Goal: Information Seeking & Learning: Learn about a topic

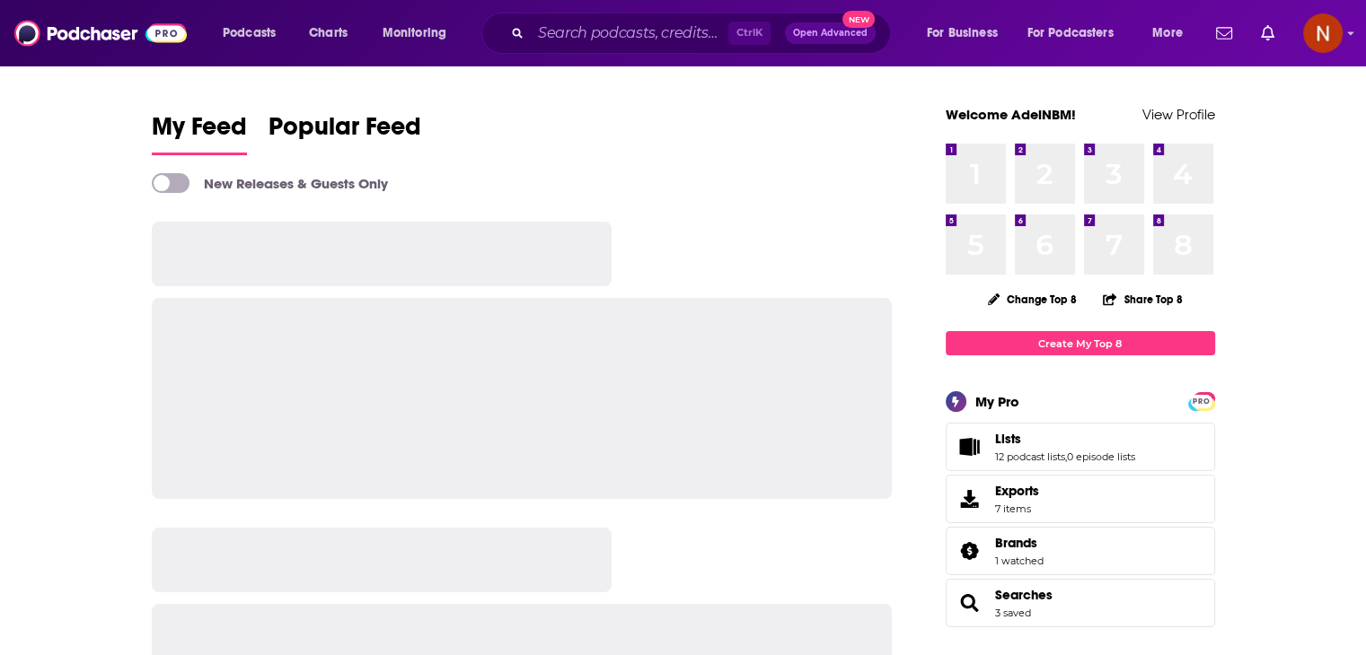
click at [576, 22] on input "Search podcasts, credits, & more..." at bounding box center [630, 33] width 198 height 29
click at [578, 24] on input "Search podcasts, credits, & more..." at bounding box center [630, 33] width 198 height 29
click at [578, 28] on input "Search podcasts, credits, & more..." at bounding box center [630, 33] width 198 height 29
click at [582, 30] on input "Search podcasts, credits, & more..." at bounding box center [630, 33] width 198 height 29
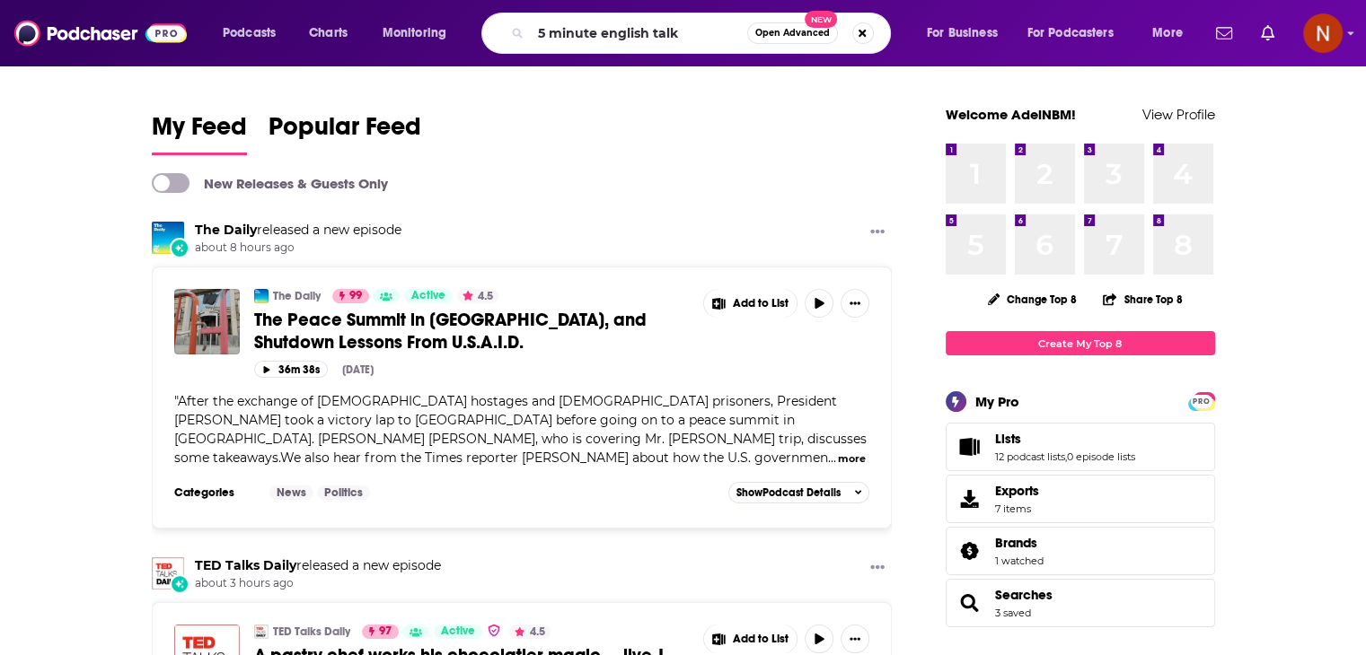
type input "5 minute english talk"
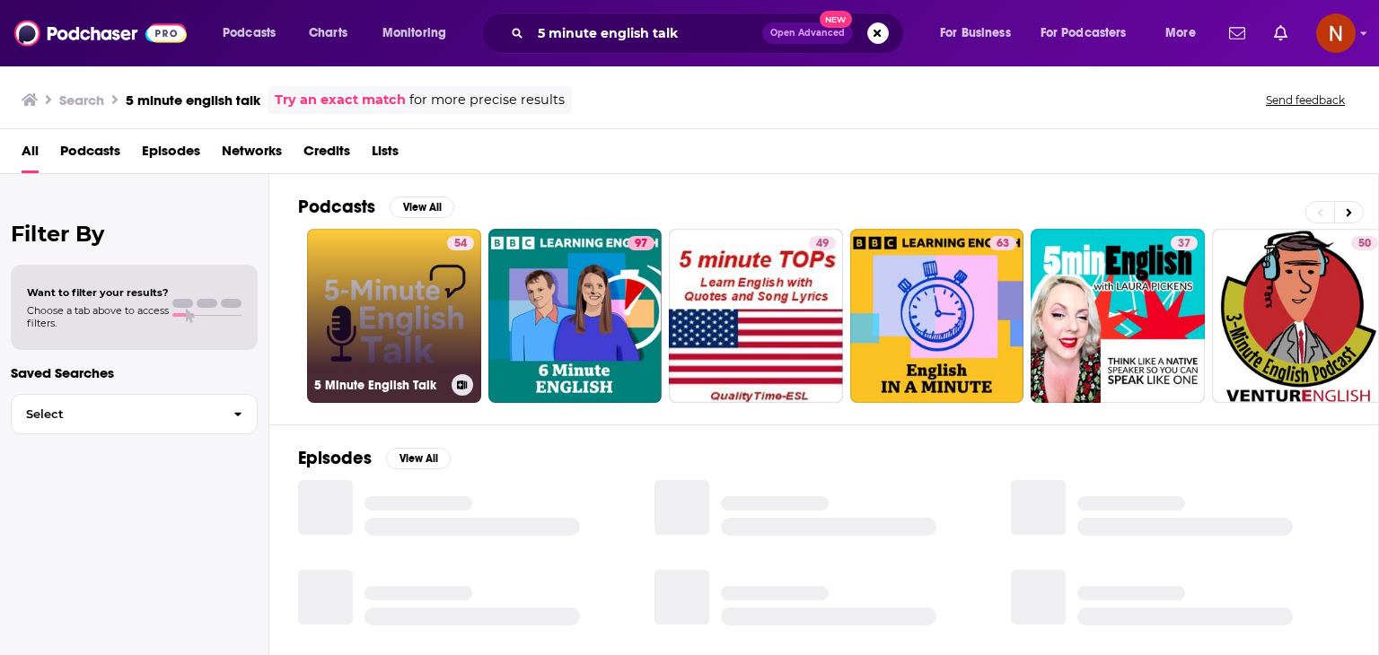
click at [419, 274] on link "54 5 Minute English Talk" at bounding box center [394, 316] width 174 height 174
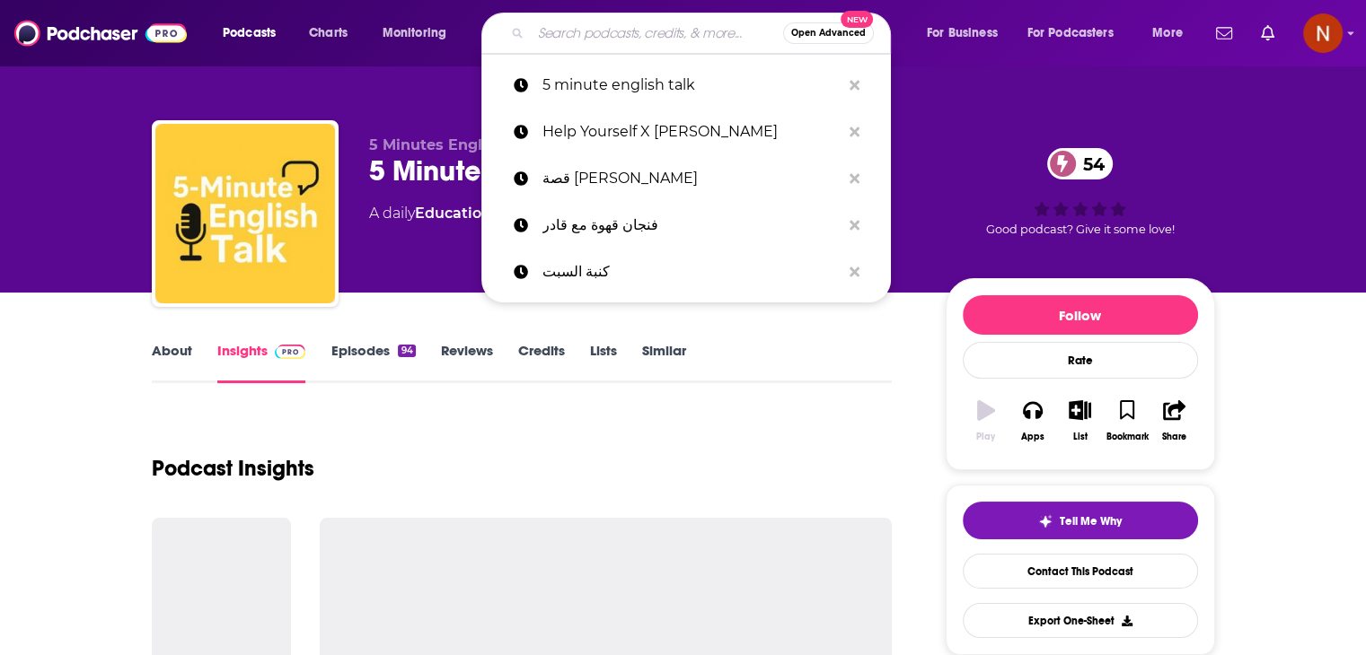
click at [664, 31] on input "Search podcasts, credits, & more..." at bounding box center [657, 33] width 252 height 29
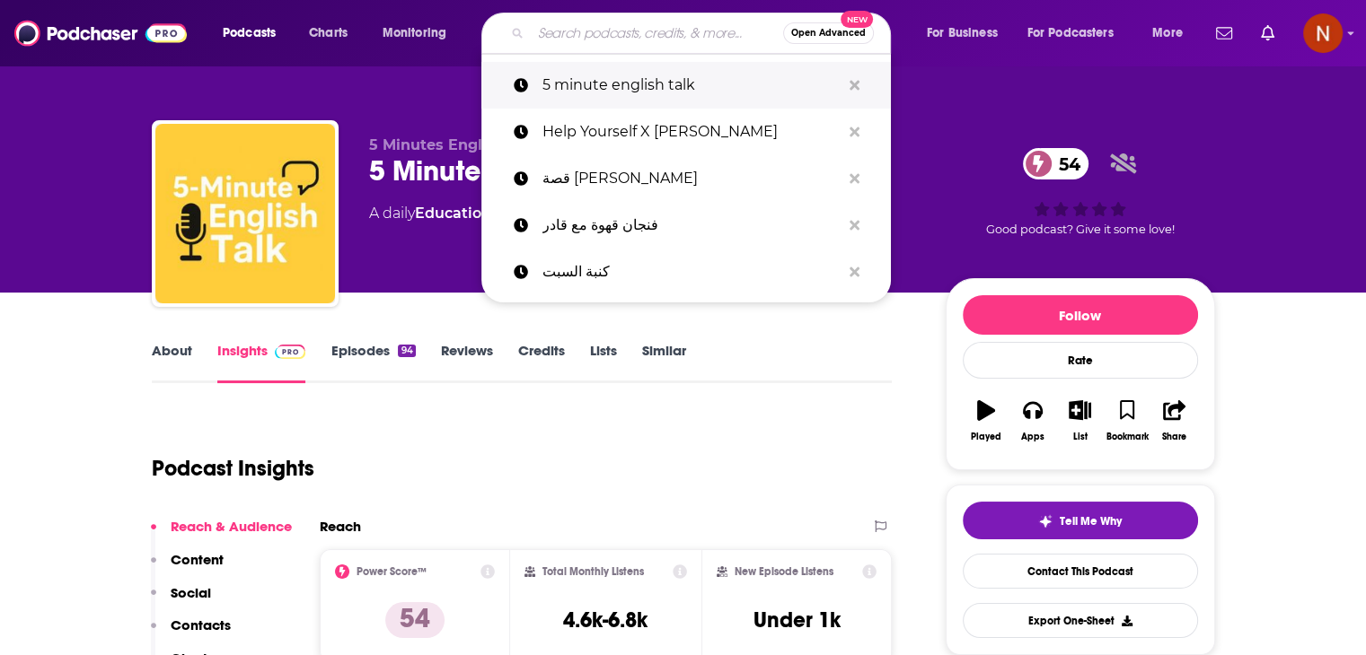
click at [861, 93] on button "Search podcasts, credits, & more..." at bounding box center [854, 85] width 28 height 33
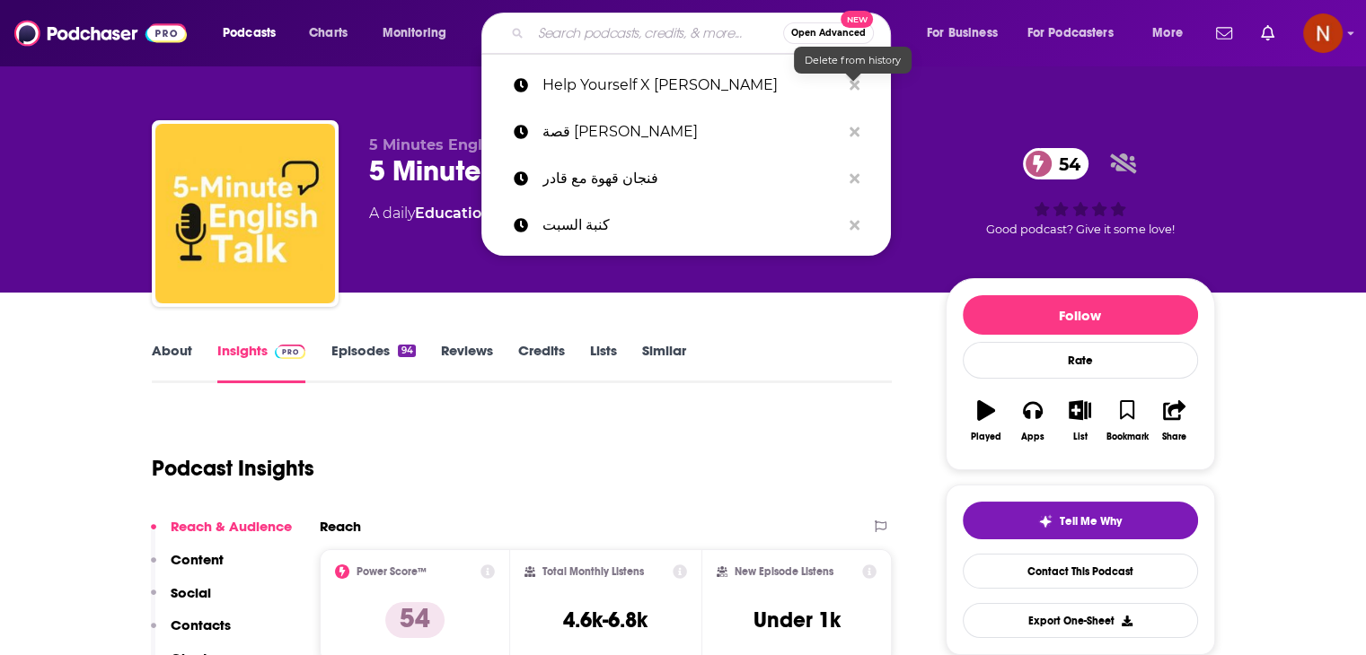
click at [907, 93] on div "5 Minutes English Talk 5 Minute English Talk 54 A daily Education , Kids and Fa…" at bounding box center [683, 146] width 1149 height 293
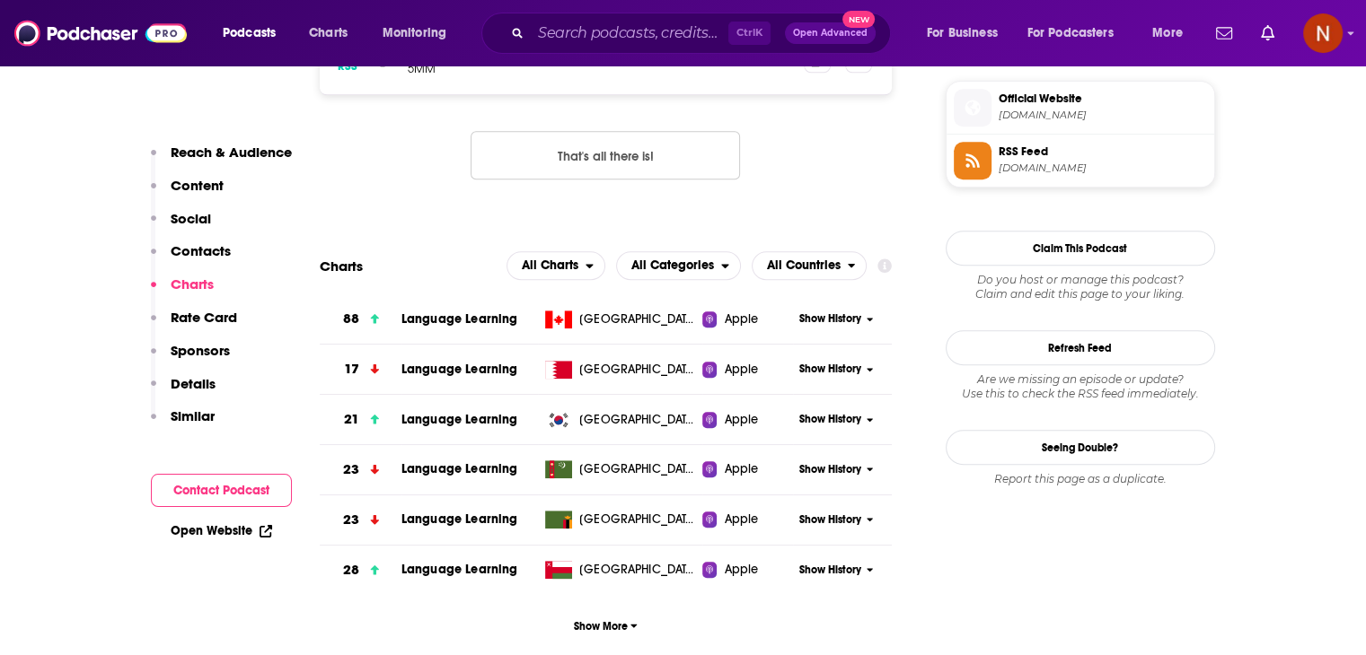
scroll to position [1476, 0]
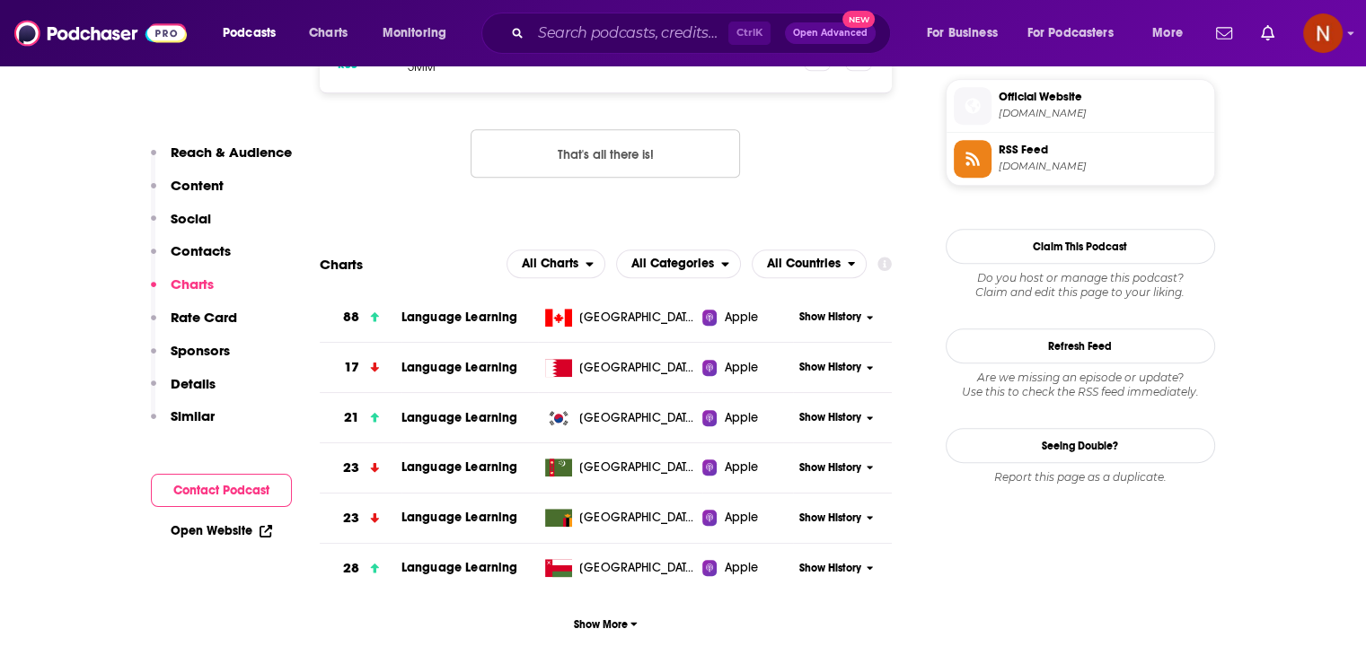
click at [847, 365] on span "Show History" at bounding box center [830, 367] width 62 height 15
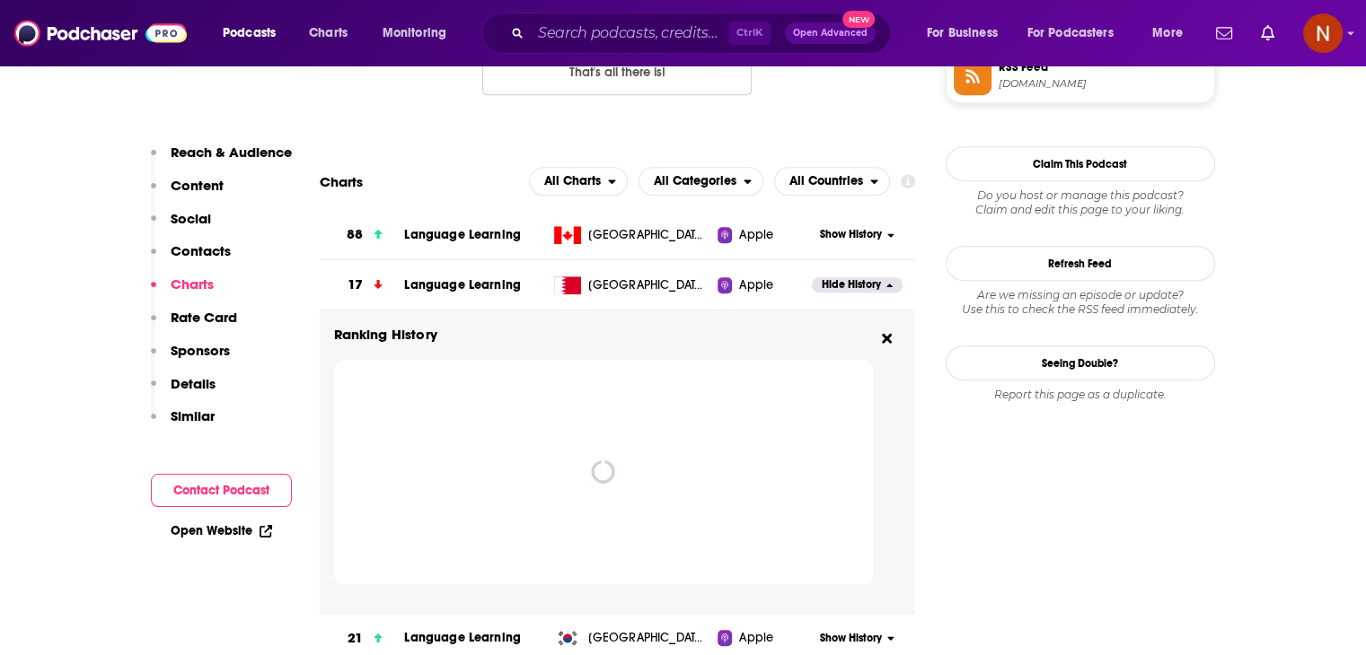
scroll to position [1559, 0]
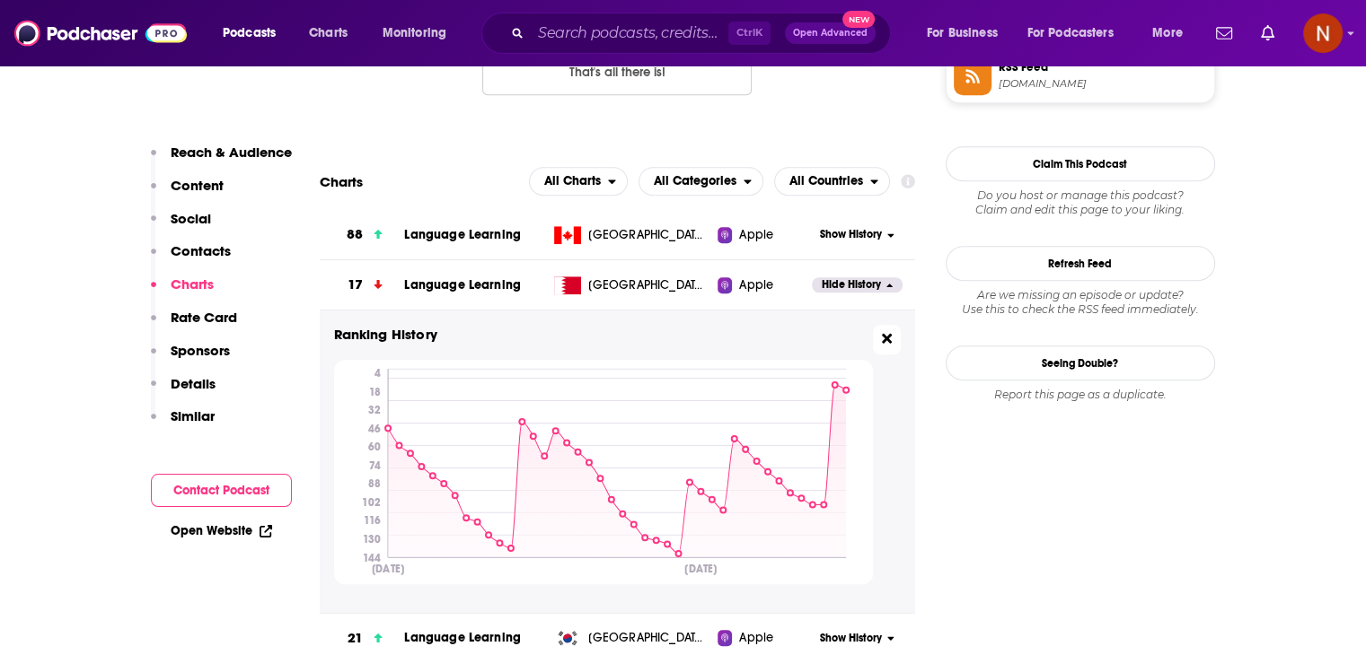
click at [889, 341] on icon at bounding box center [887, 339] width 10 height 10
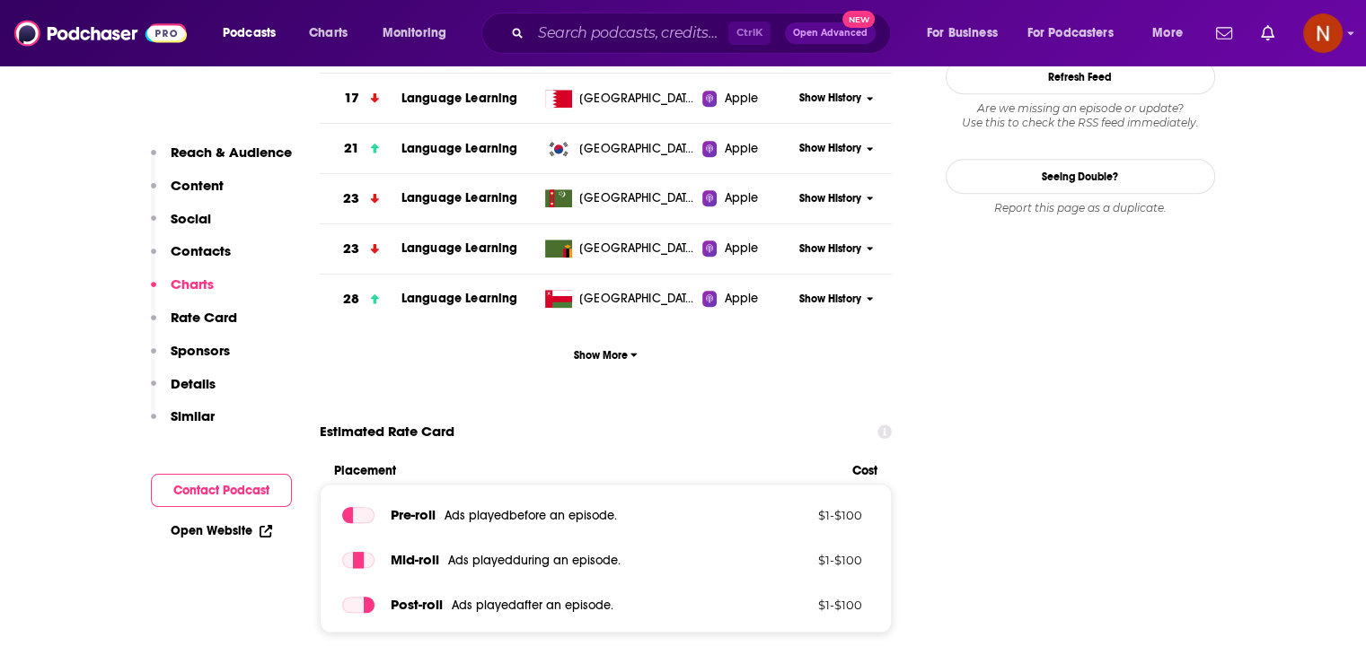
scroll to position [1745, 0]
click at [610, 356] on span "Show More" at bounding box center [606, 355] width 64 height 13
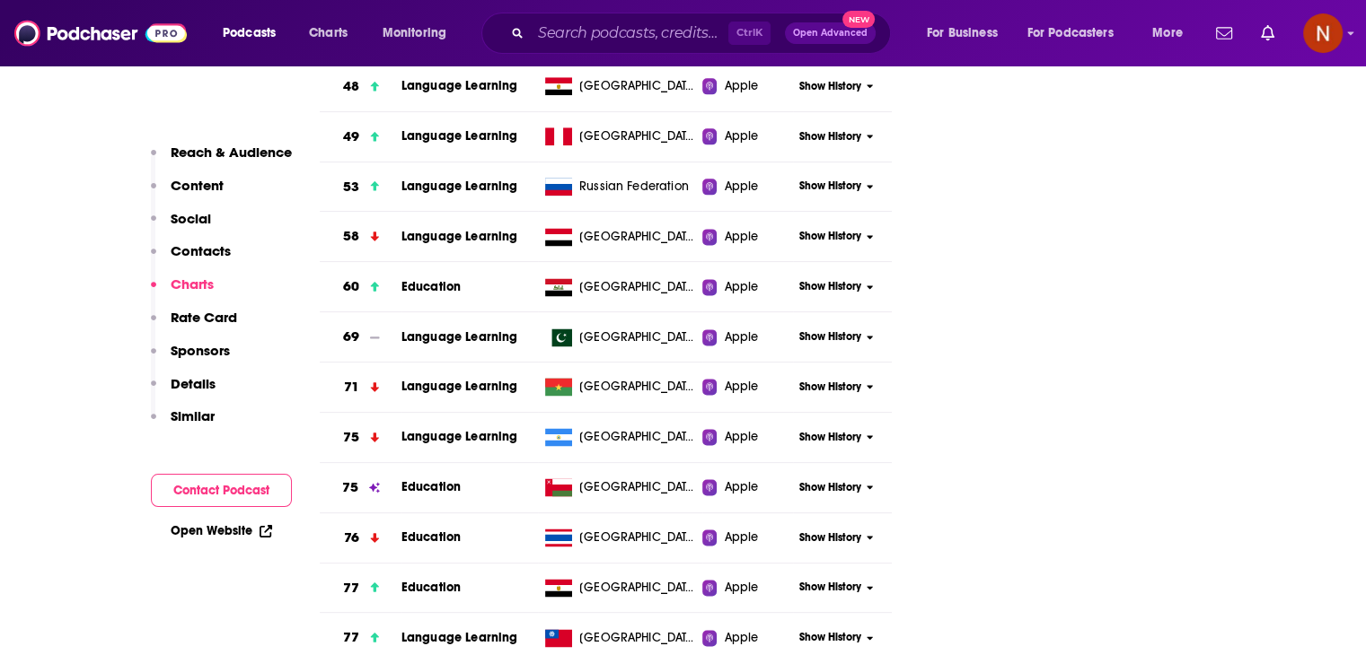
scroll to position [2212, 0]
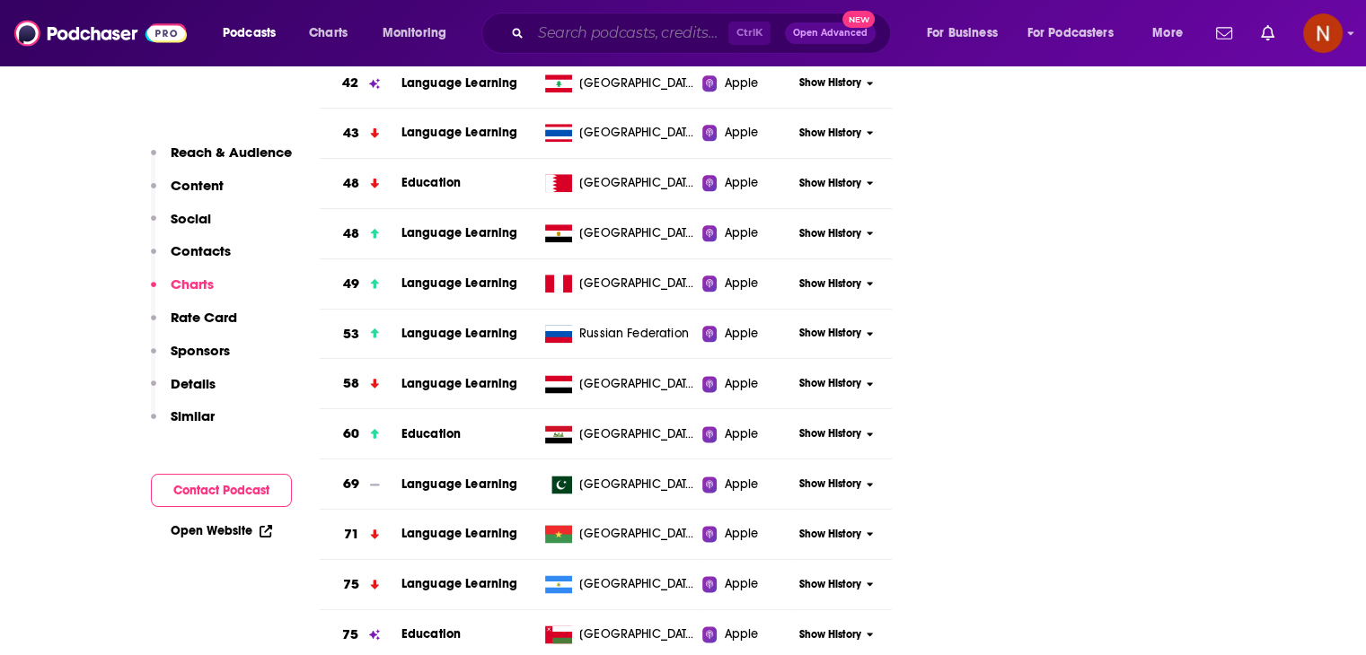
click at [600, 40] on input "Search podcasts, credits, & more..." at bounding box center [630, 33] width 198 height 29
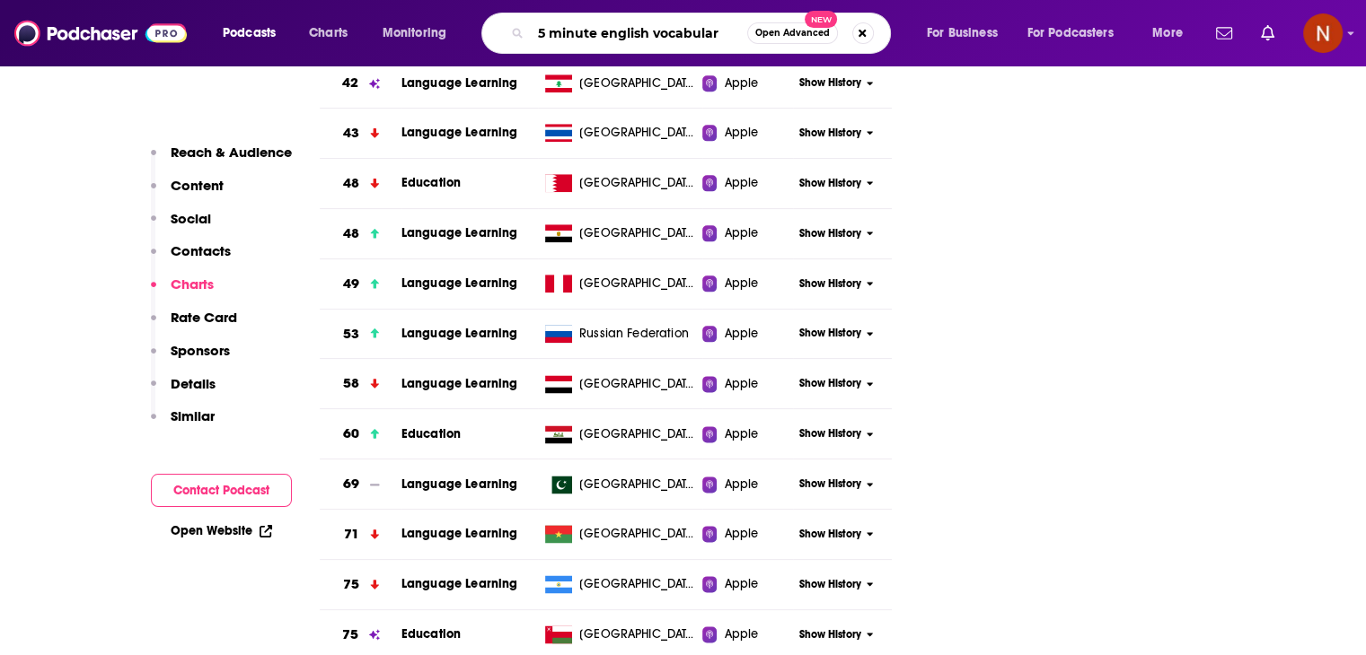
type input "5 minute english vocabulary"
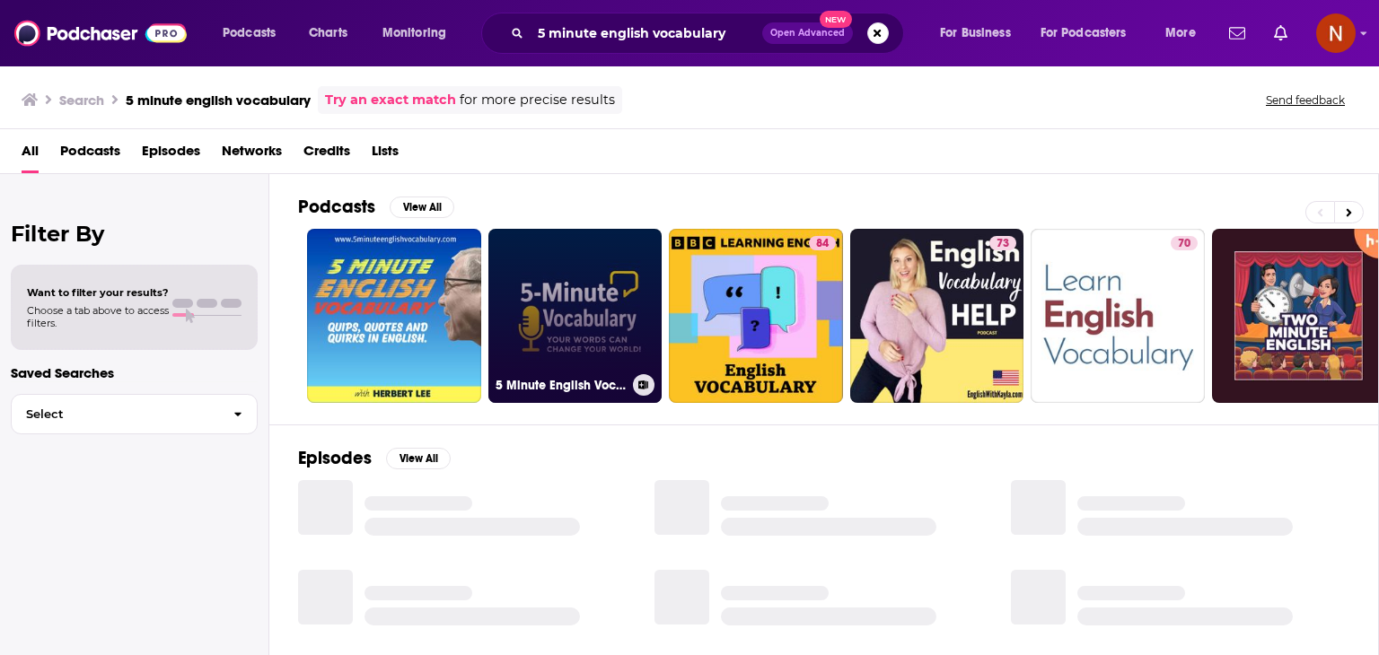
click at [579, 238] on link "5 Minute English Vocabulary Show" at bounding box center [575, 316] width 174 height 174
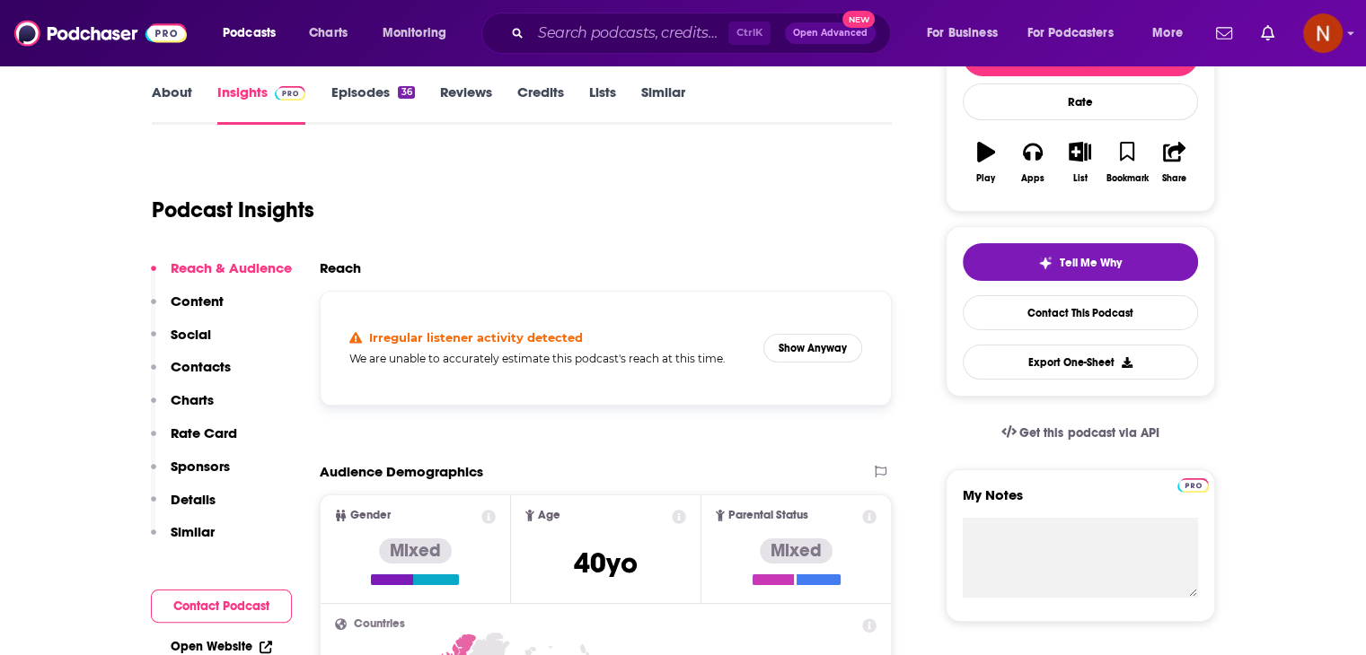
scroll to position [352, 0]
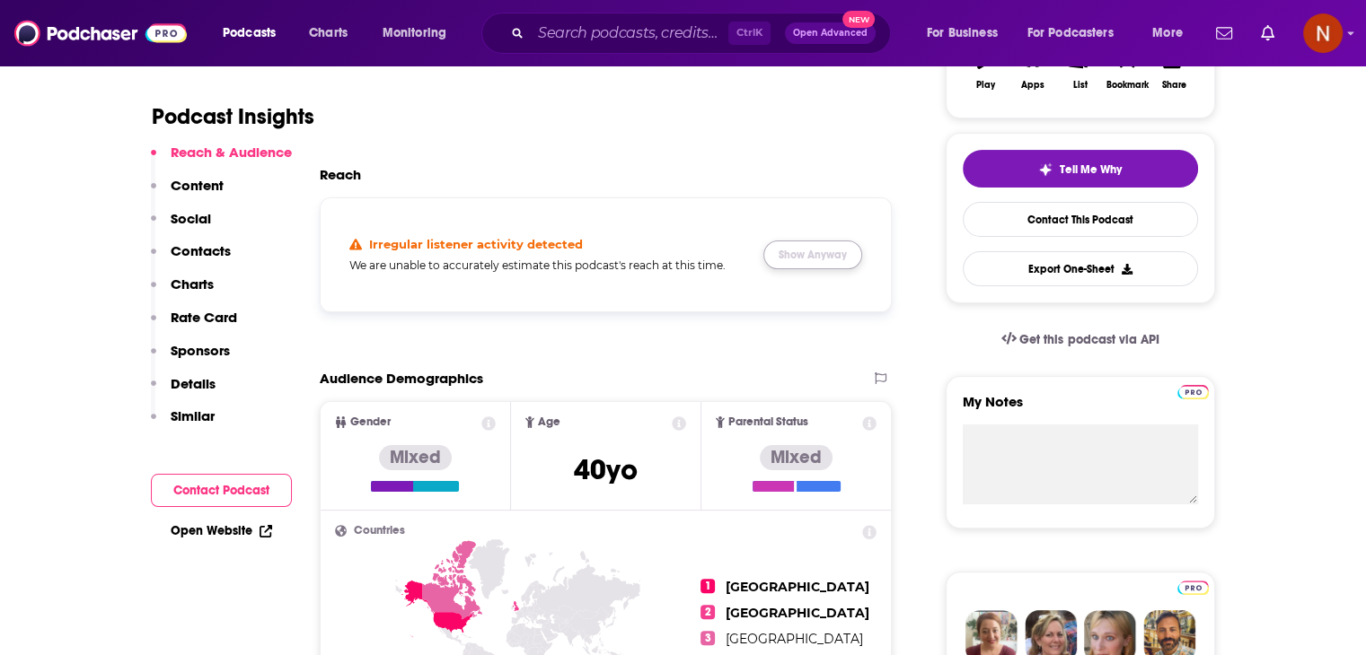
click at [814, 261] on button "Show Anyway" at bounding box center [812, 255] width 99 height 29
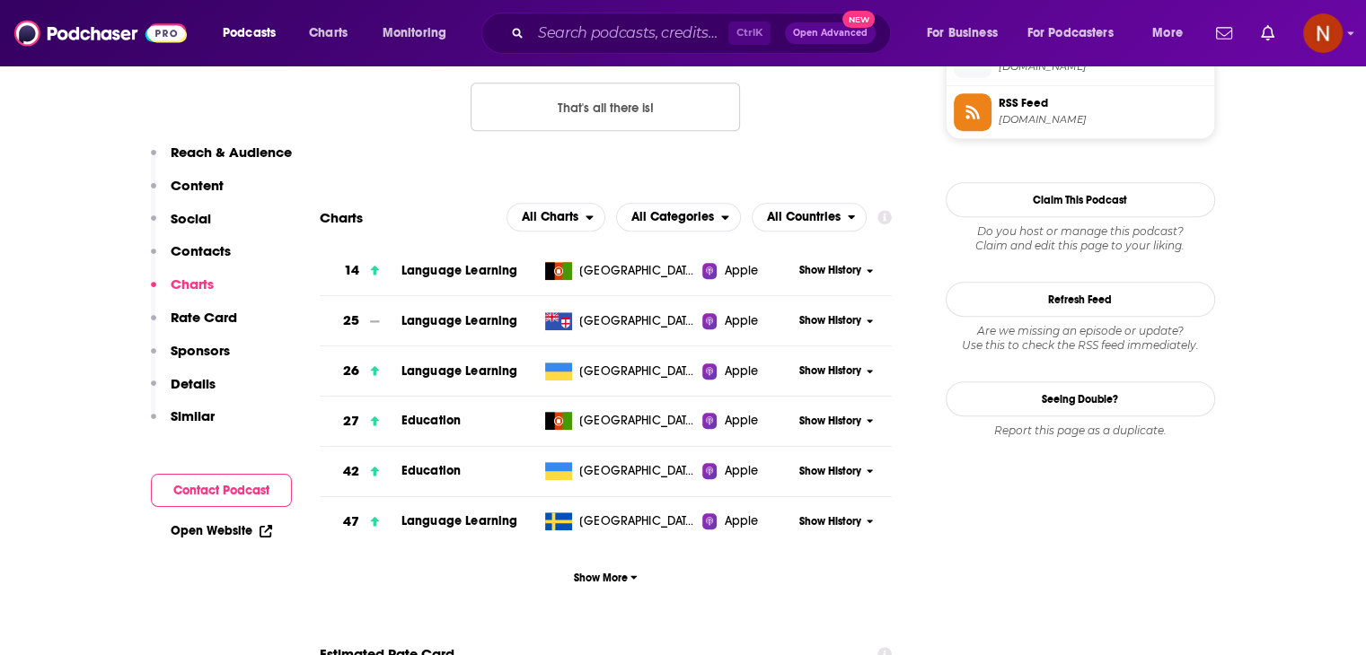
scroll to position [1523, 0]
click at [621, 581] on span "Show More" at bounding box center [606, 578] width 64 height 13
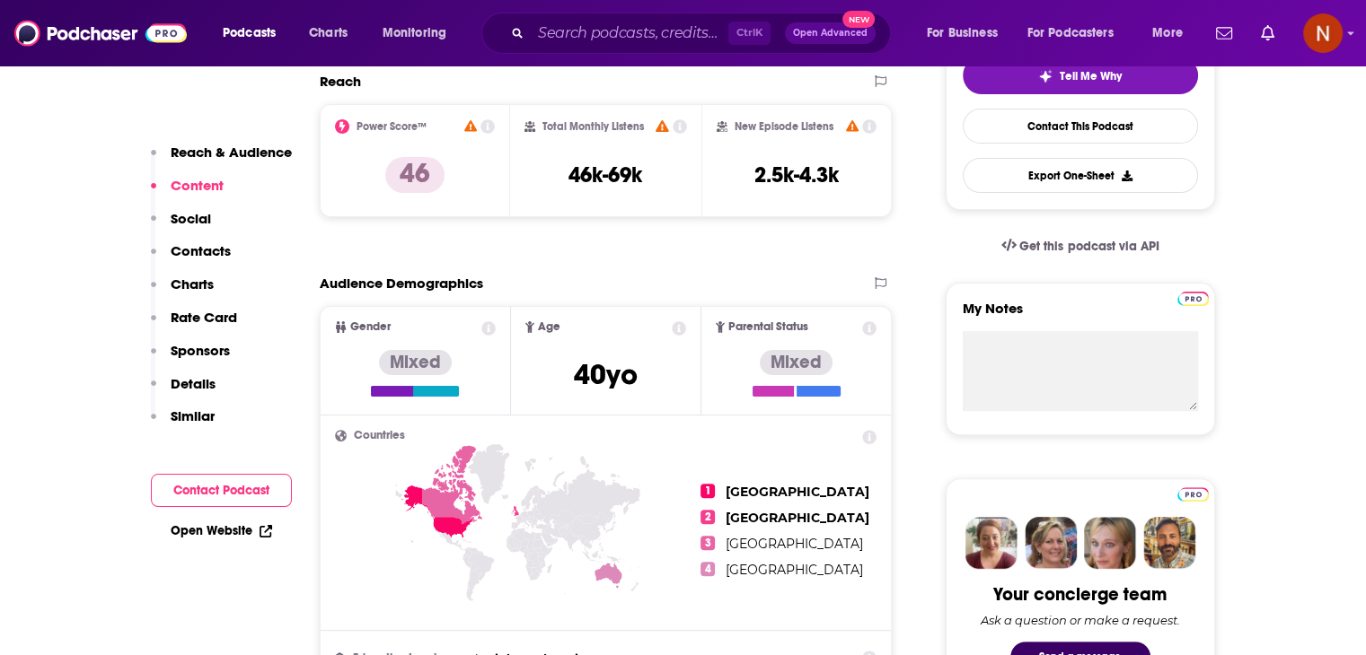
scroll to position [347, 0]
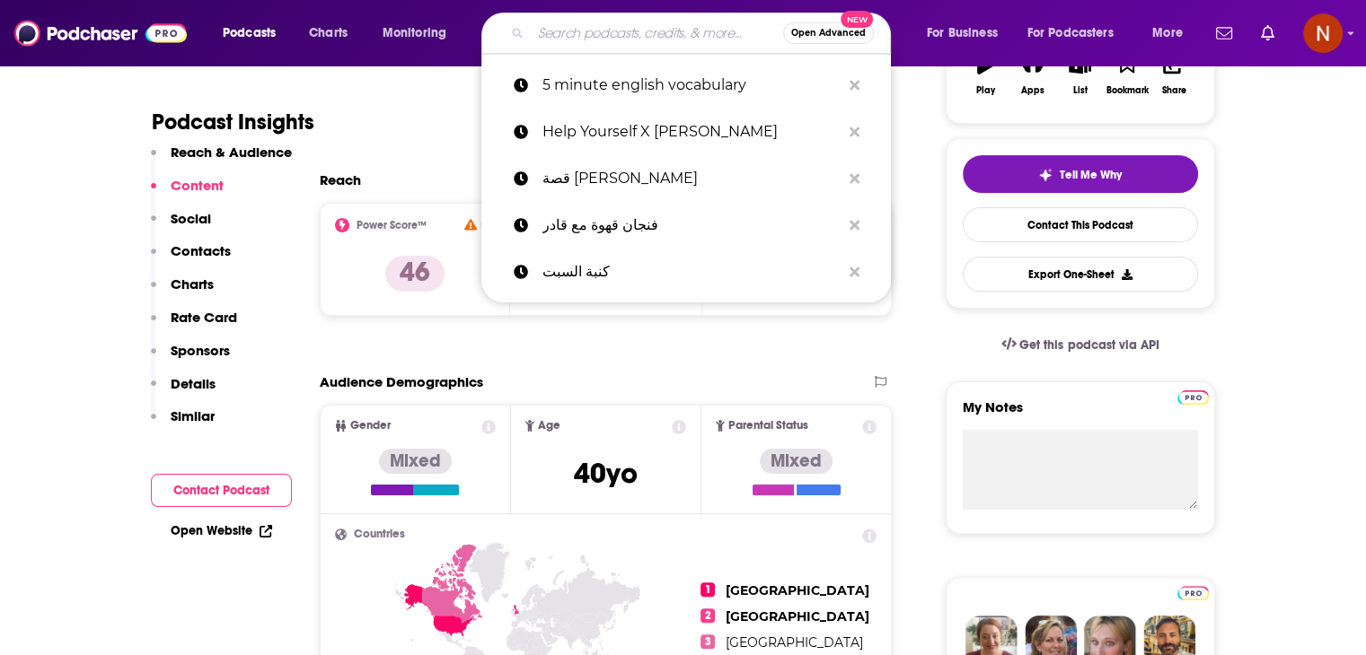
click at [661, 37] on input "Search podcasts, credits, & more..." at bounding box center [657, 33] width 252 height 29
click at [849, 80] on icon "Search podcasts, credits, & more..." at bounding box center [854, 85] width 10 height 14
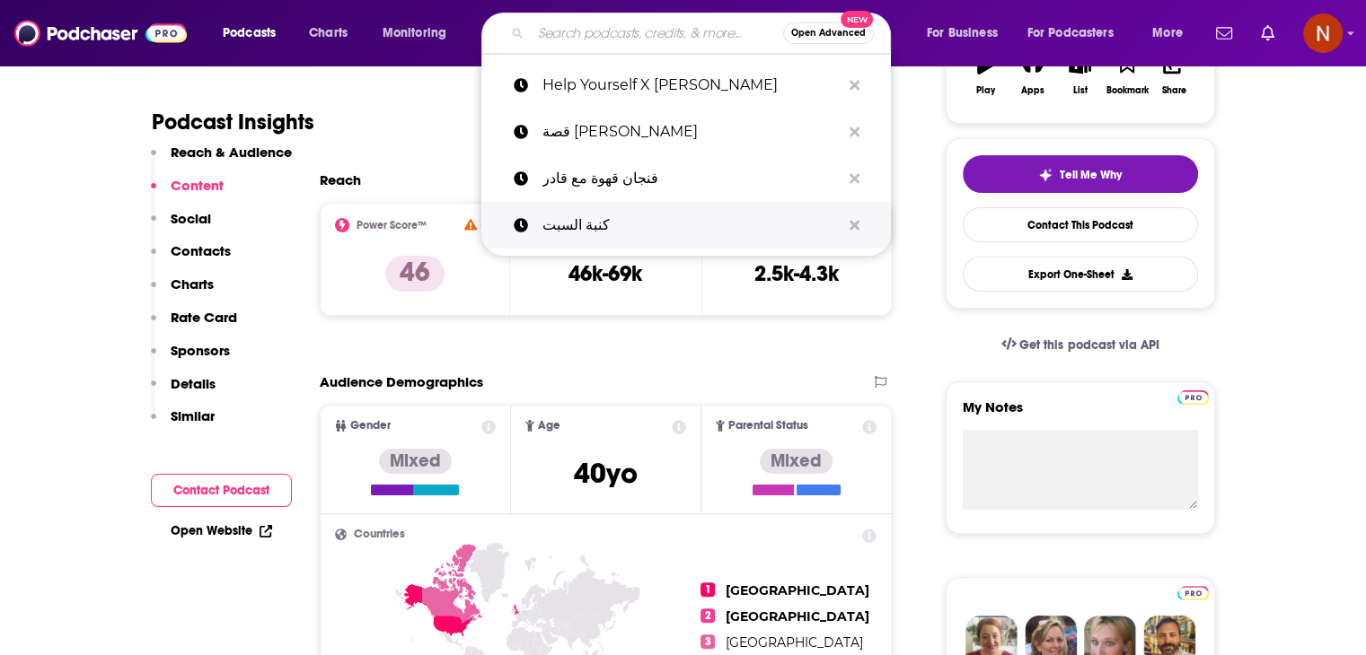
click at [747, 226] on p "كنبة السبت" at bounding box center [691, 225] width 298 height 47
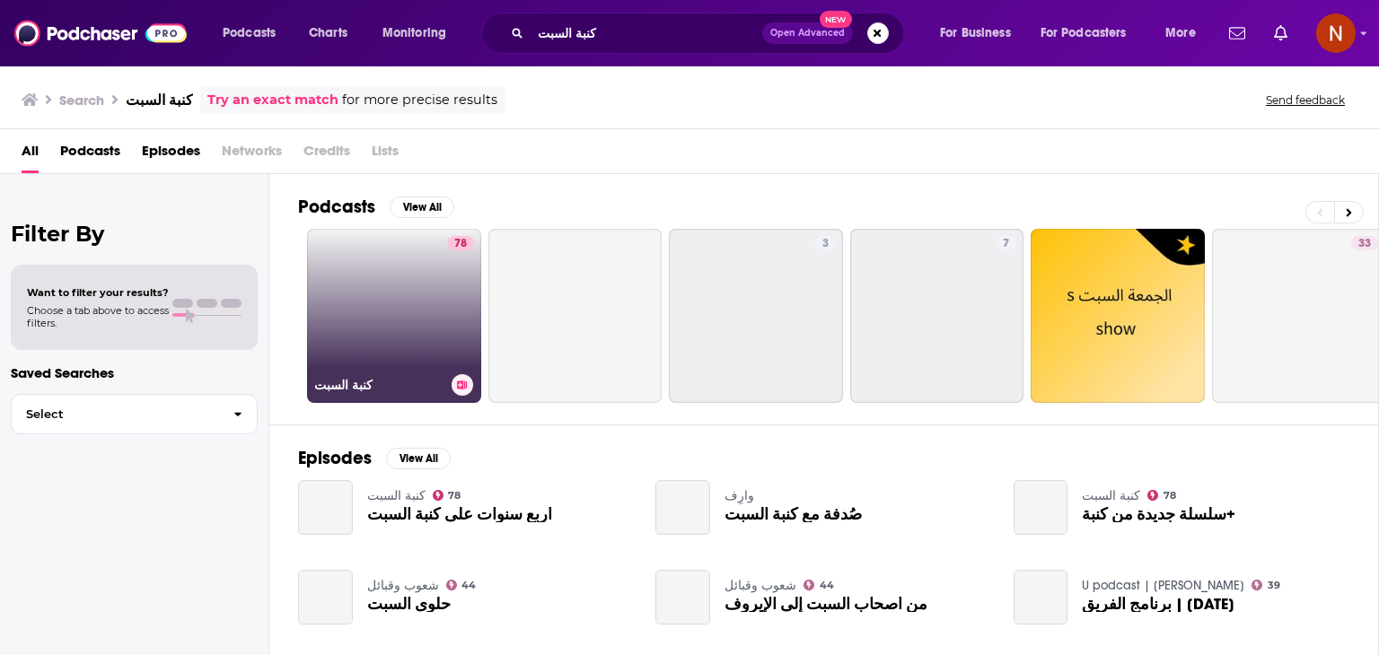
click at [384, 313] on link "78 كنبة السبت" at bounding box center [394, 316] width 174 height 174
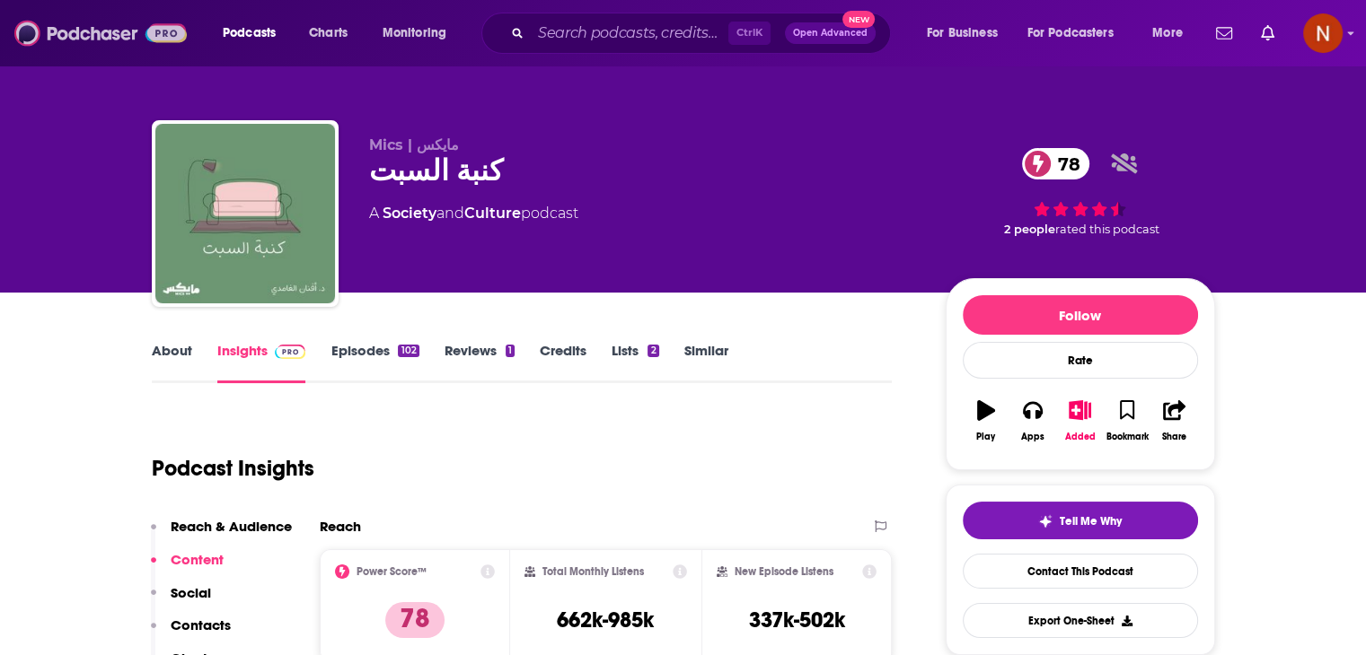
click at [144, 31] on img at bounding box center [100, 33] width 172 height 34
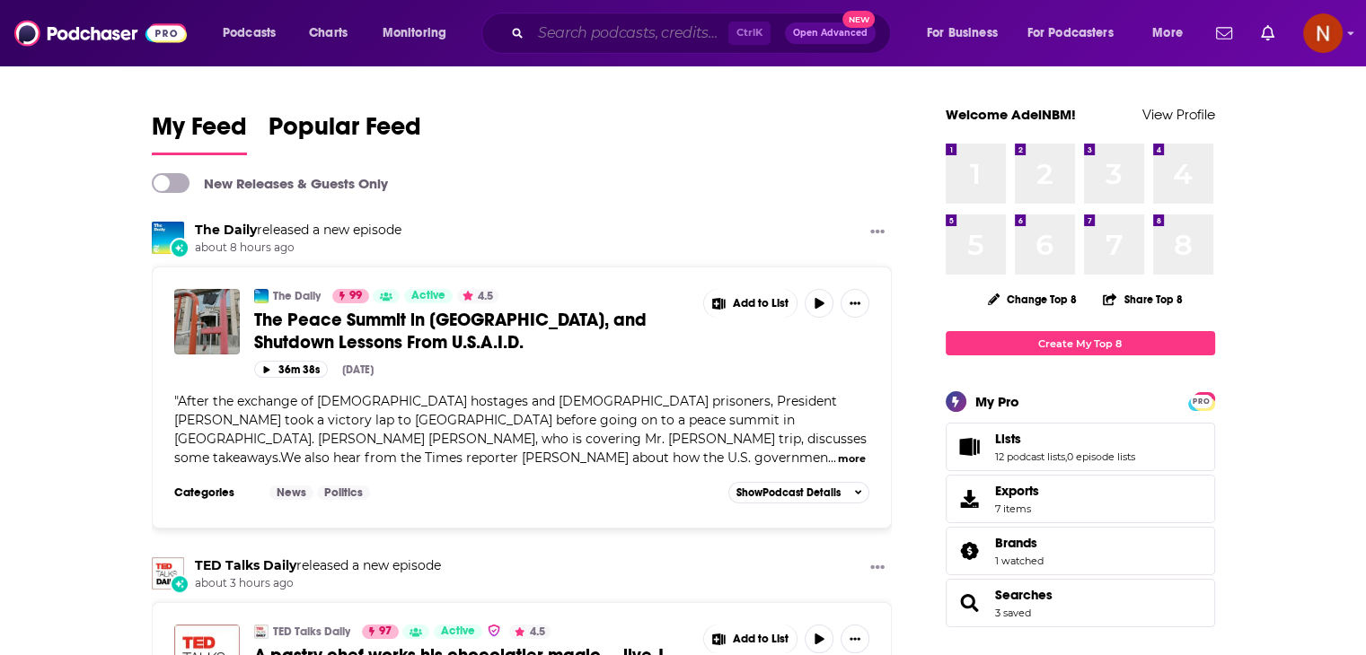
click at [604, 38] on input "Search podcasts, credits, & more..." at bounding box center [630, 33] width 198 height 29
